Goal: Information Seeking & Learning: Learn about a topic

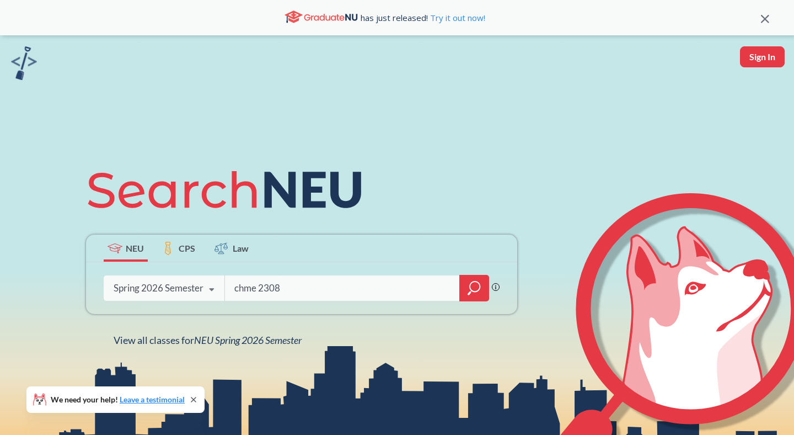
type input "chme 2308"
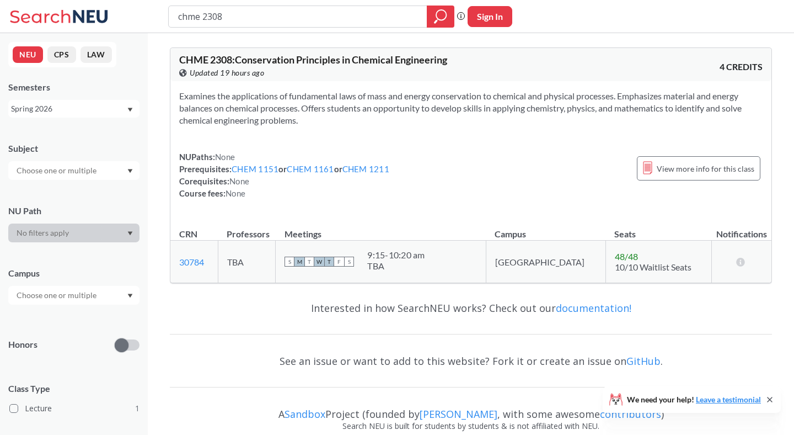
drag, startPoint x: 230, startPoint y: 19, endPoint x: 150, endPoint y: -3, distance: 83.1
click at [150, 0] on html "chme 2308 Phrase search guarantees the exact search appears in the results. Ex.…" at bounding box center [397, 217] width 794 height 435
type input "math 2321"
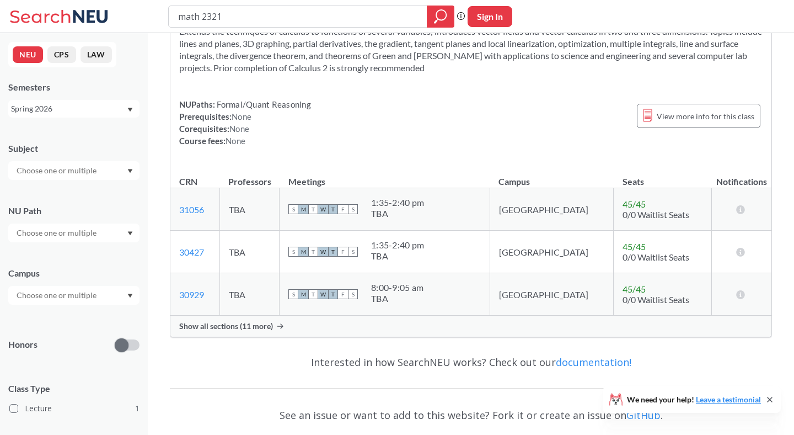
scroll to position [63, 0]
click at [246, 325] on span "Show all sections (11 more)" at bounding box center [226, 327] width 94 height 10
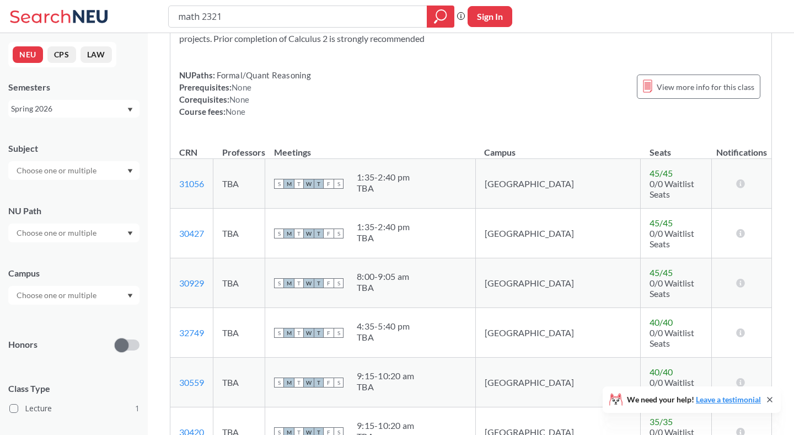
scroll to position [0, 0]
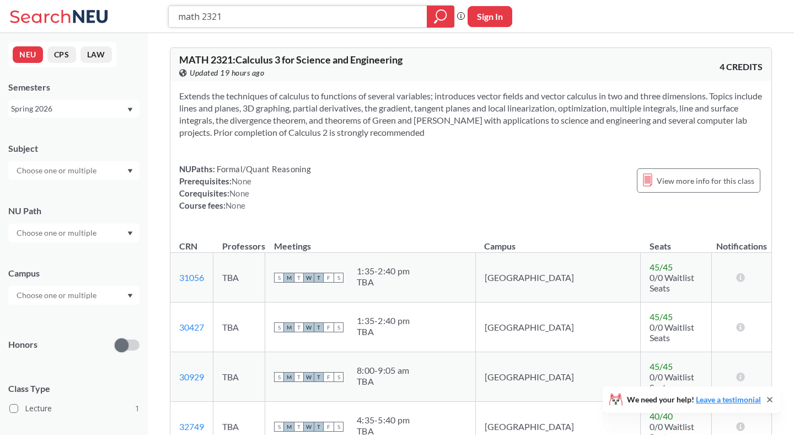
drag, startPoint x: 229, startPoint y: 17, endPoint x: 176, endPoint y: 9, distance: 53.6
click at [176, 9] on div "math 2321" at bounding box center [311, 17] width 286 height 22
type input "ge 1502"
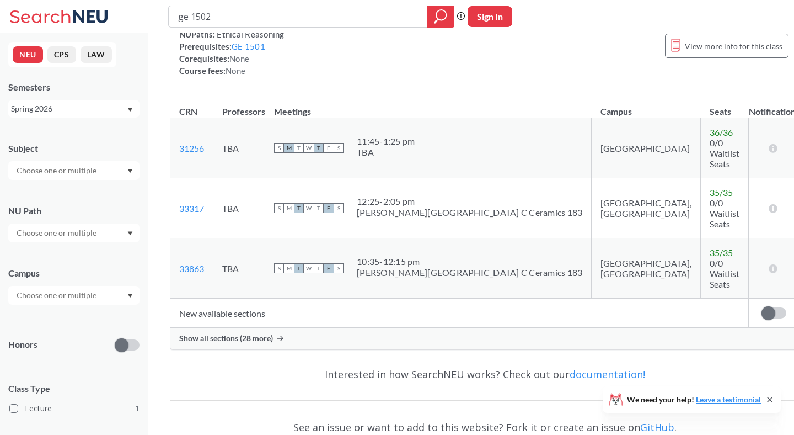
scroll to position [161, 0]
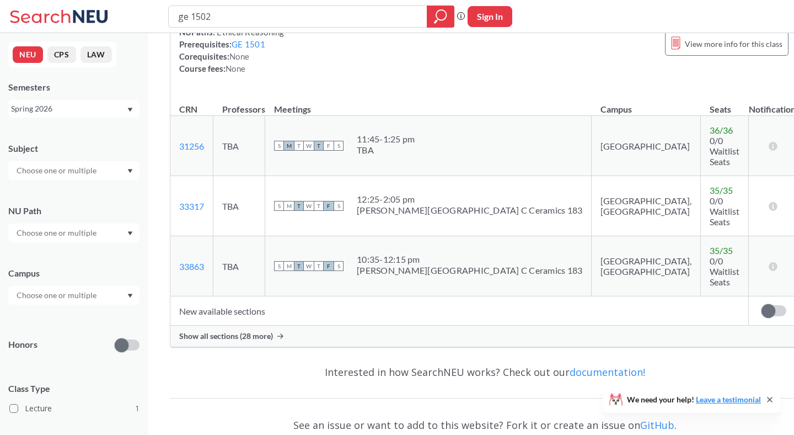
click at [253, 331] on span "Show all sections (28 more)" at bounding box center [226, 336] width 94 height 10
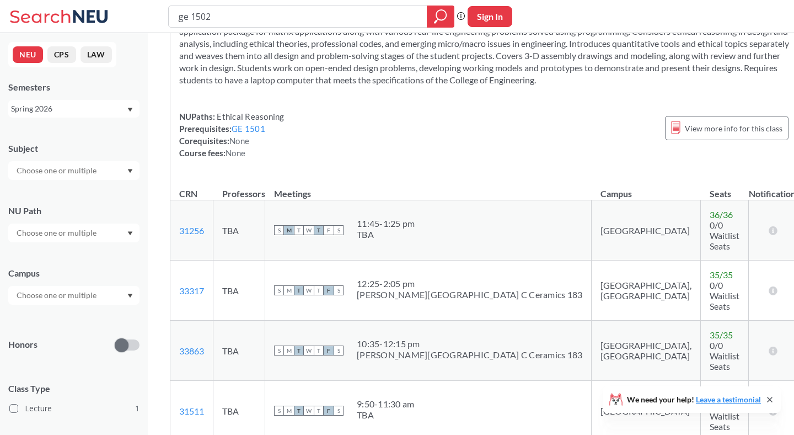
scroll to position [0, 0]
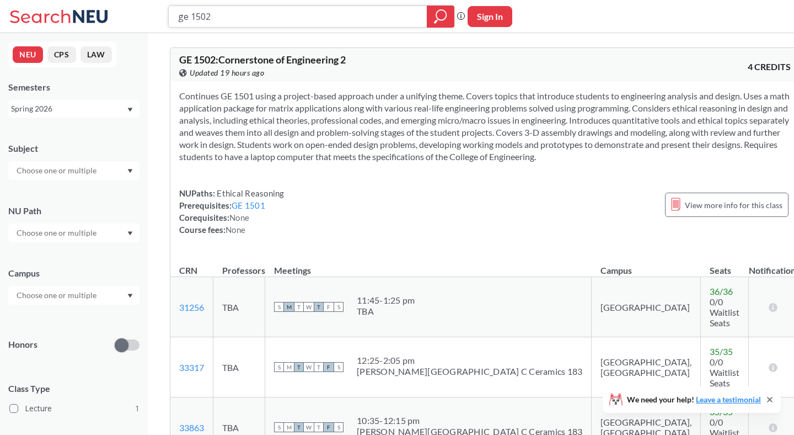
click at [243, 23] on input "ge 1502" at bounding box center [298, 16] width 242 height 19
type input "g"
type input "envr 2200"
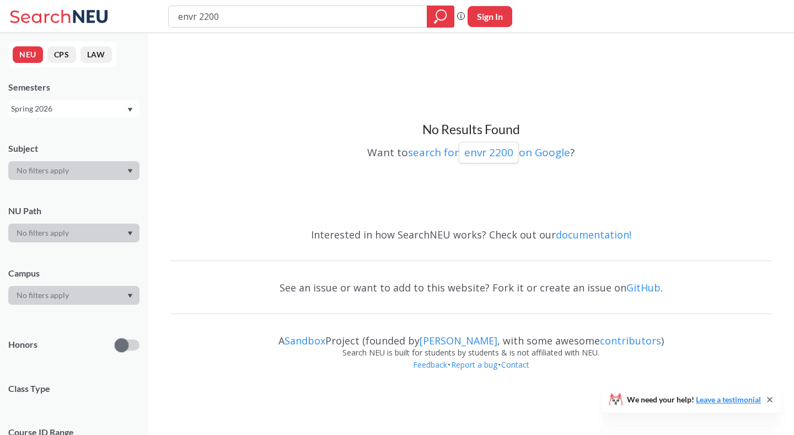
click at [202, 17] on input "envr 2200" at bounding box center [298, 16] width 242 height 19
type input "envr 1200"
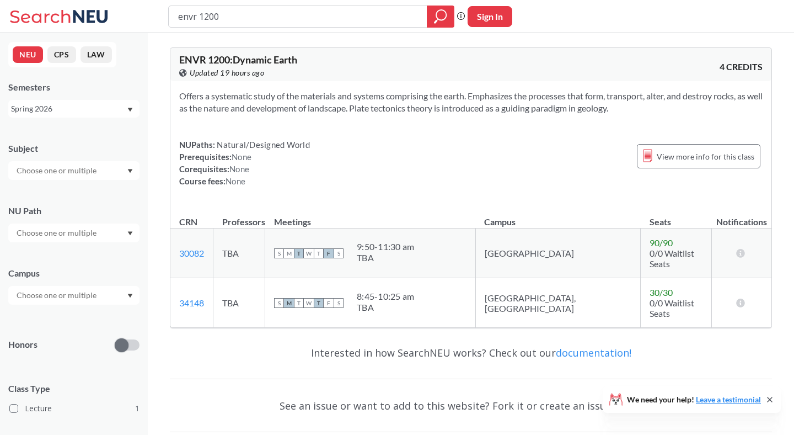
type input "envr 2200"
